Goal: Task Accomplishment & Management: Manage account settings

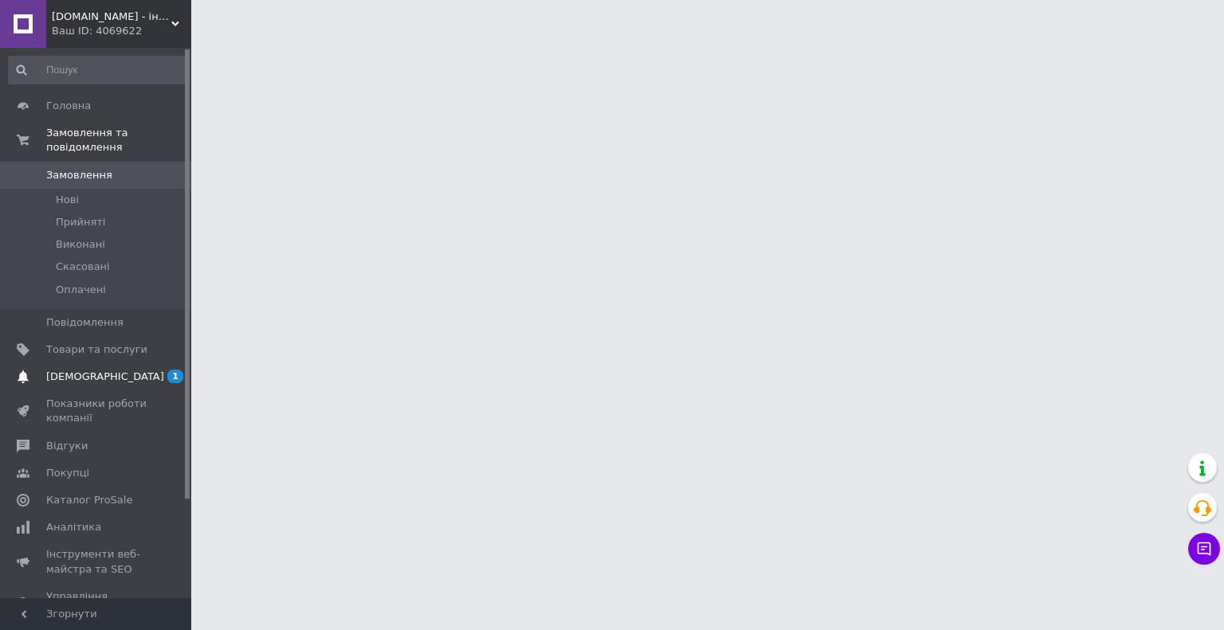
click at [142, 370] on span "[DEMOGRAPHIC_DATA]" at bounding box center [96, 377] width 101 height 14
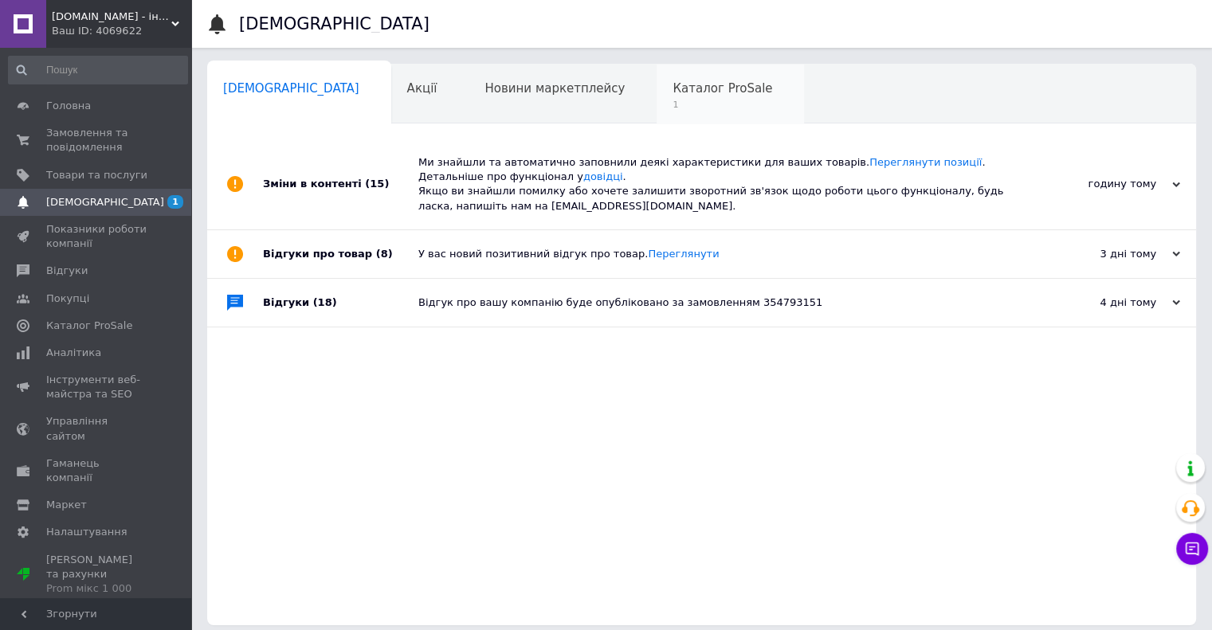
click at [673, 95] on span "Каталог ProSale" at bounding box center [723, 88] width 100 height 14
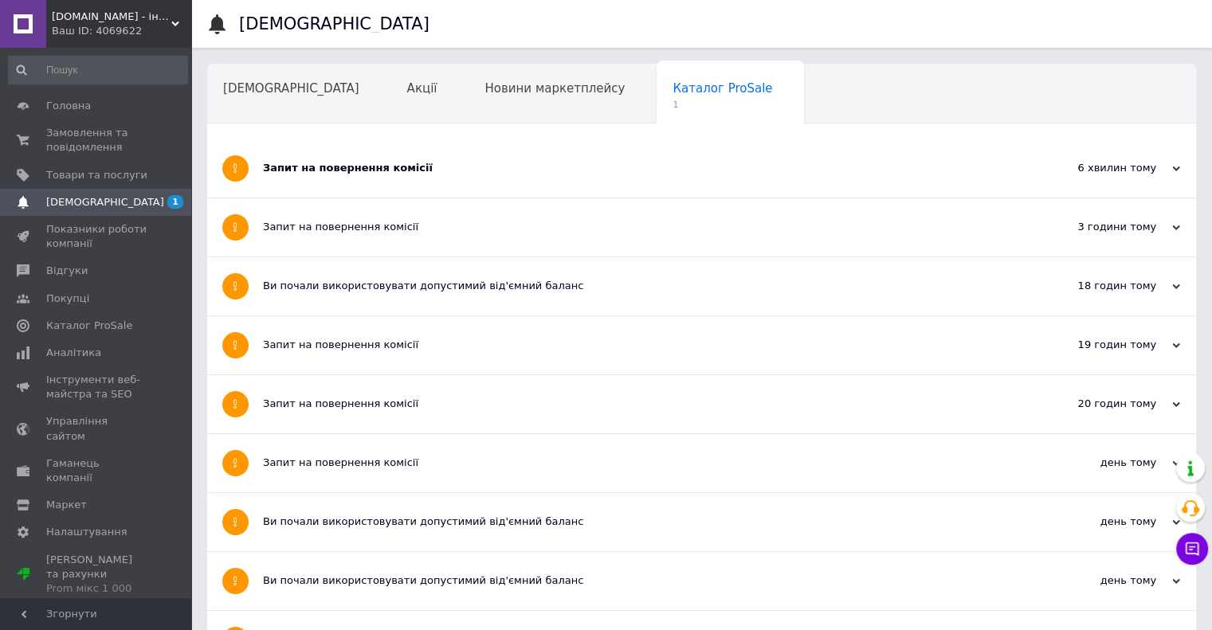
click at [1115, 167] on div "6 хвилин тому" at bounding box center [1100, 168] width 159 height 14
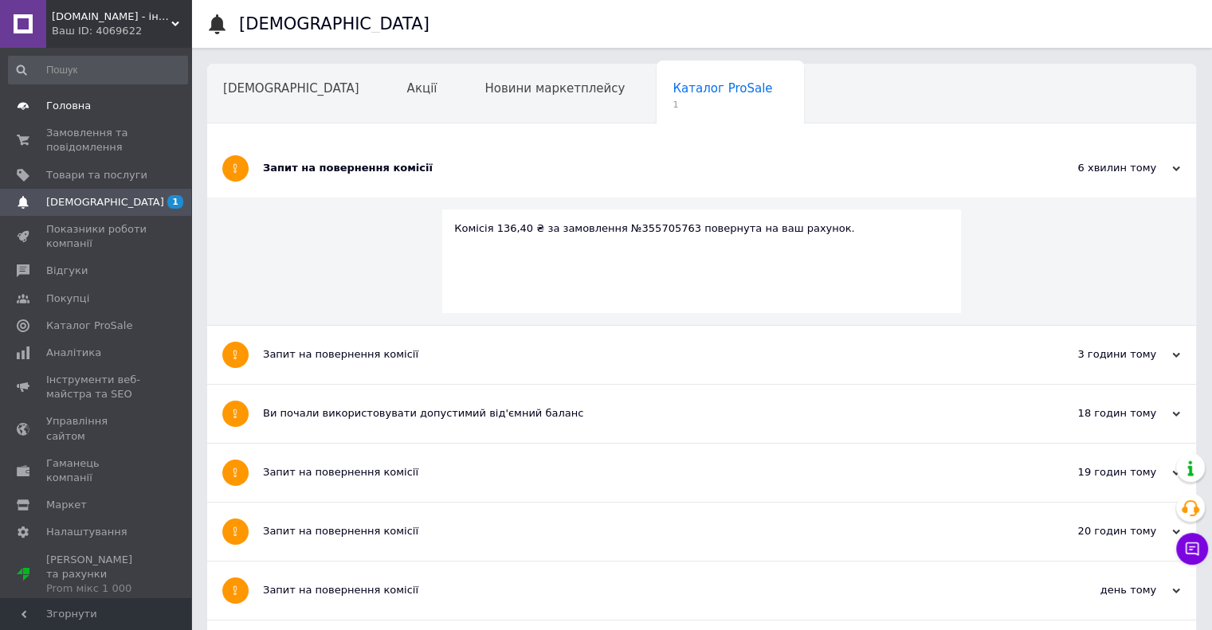
click at [87, 106] on span "Головна" at bounding box center [96, 106] width 101 height 14
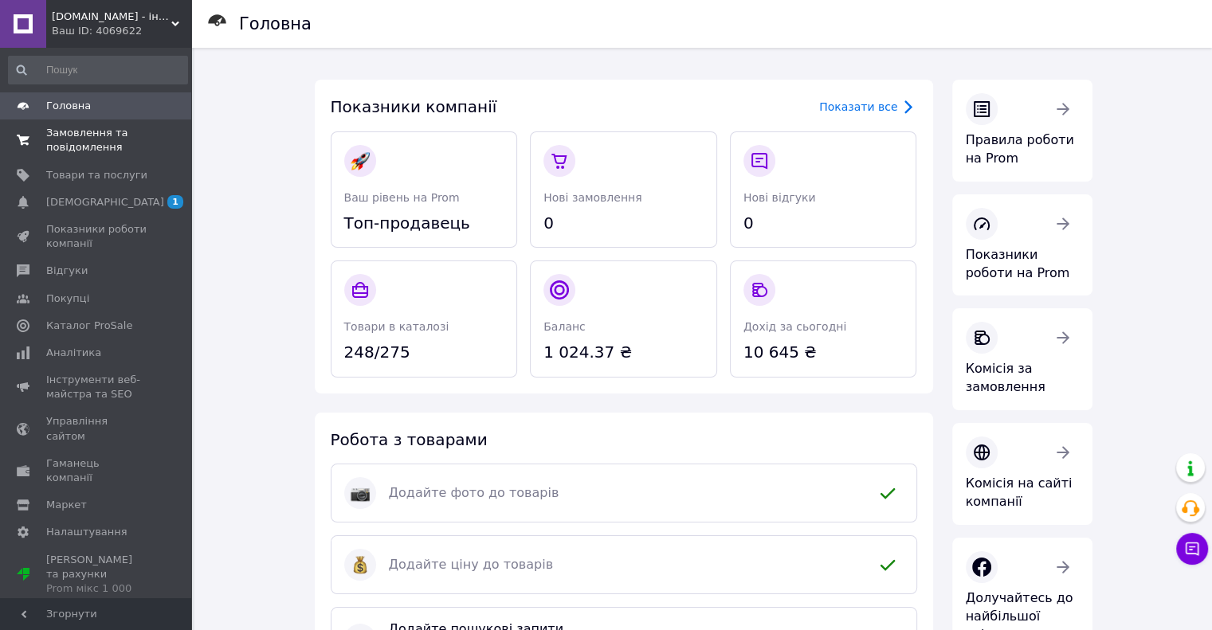
click at [68, 139] on span "Замовлення та повідомлення" at bounding box center [96, 140] width 101 height 29
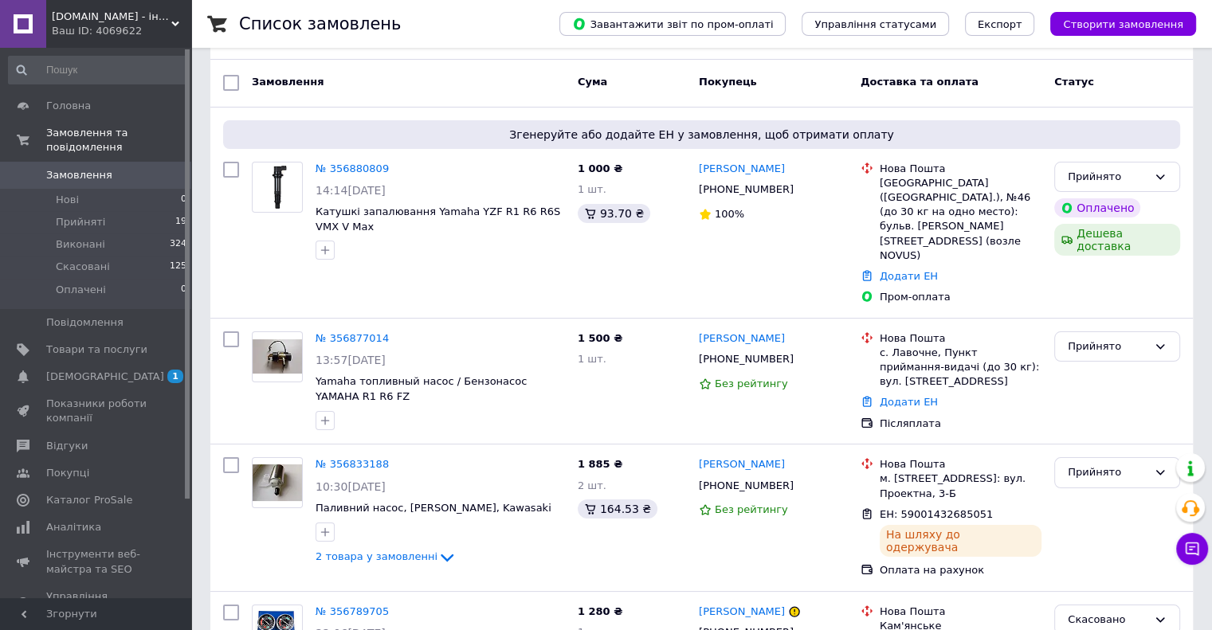
scroll to position [159, 0]
